Goal: Information Seeking & Learning: Learn about a topic

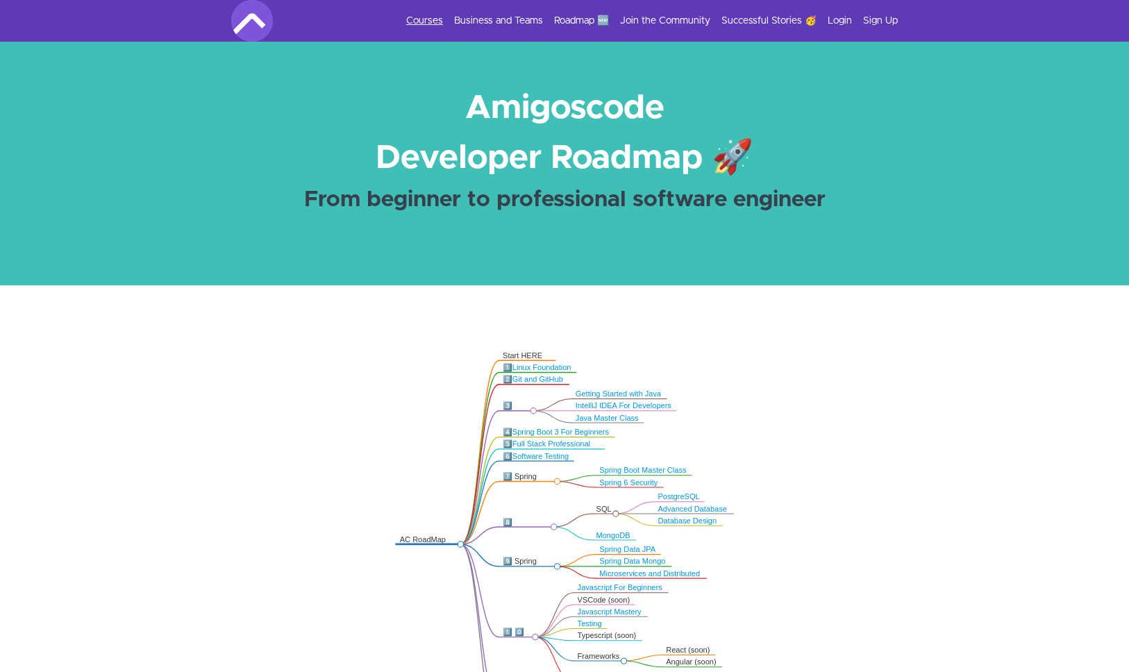
click at [438, 26] on link "Courses" at bounding box center [424, 21] width 37 height 14
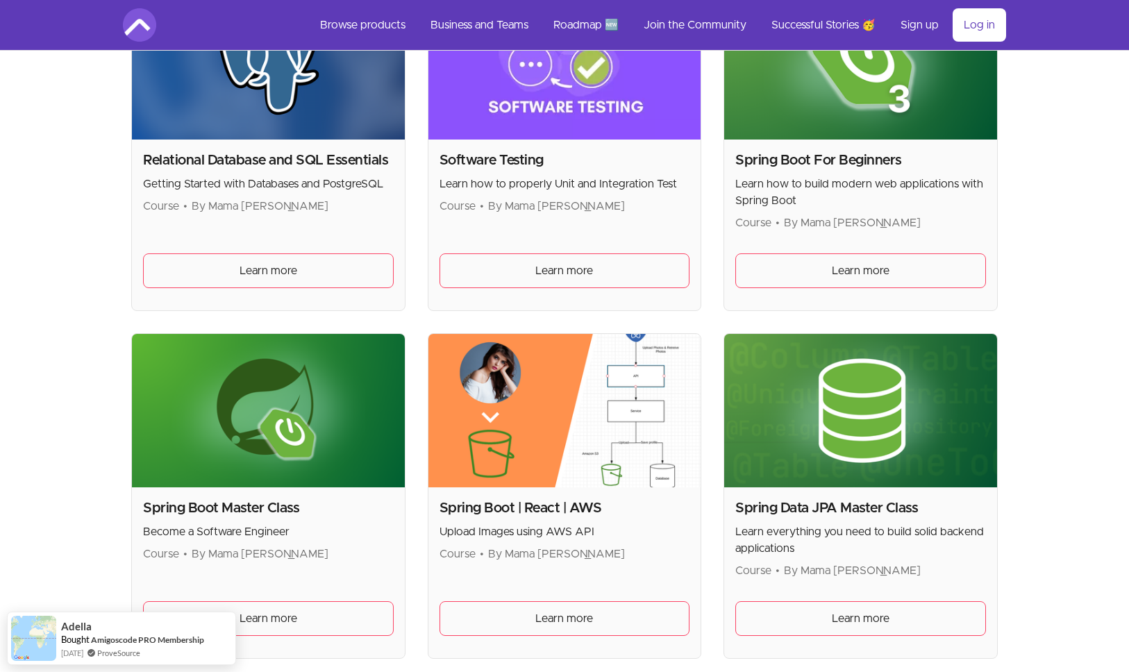
scroll to position [3666, 0]
